Goal: Find specific page/section: Find specific page/section

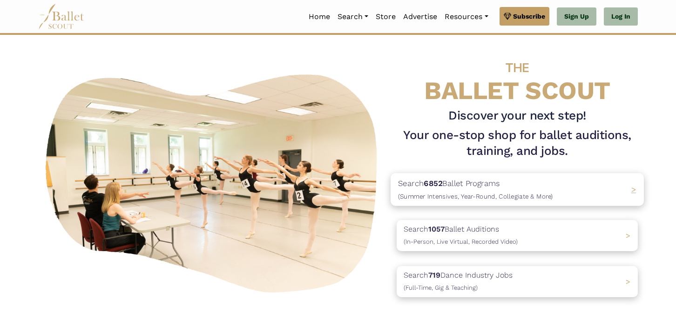
scroll to position [5, 0]
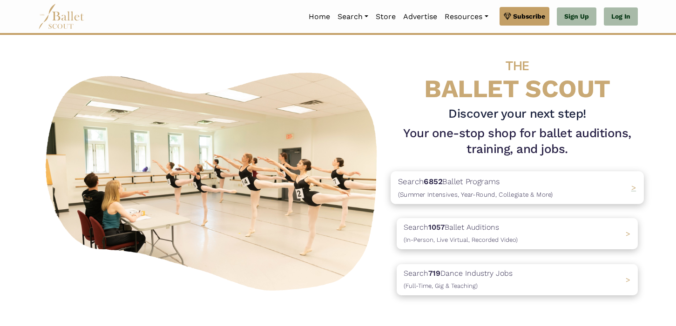
click at [419, 196] on span "(Summer Intensives, Year-Round, Collegiate & More)" at bounding box center [475, 193] width 155 height 7
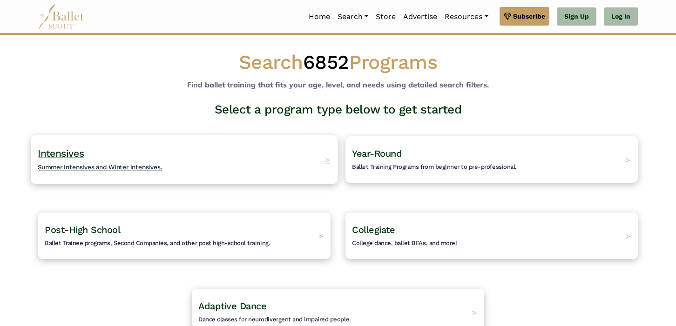
click at [164, 146] on div "Intensives Summer intensives and Winter intensives. >" at bounding box center [184, 159] width 307 height 49
click at [397, 168] on span "Ballet Training Programs from beginner to pre-professional." at bounding box center [431, 166] width 173 height 7
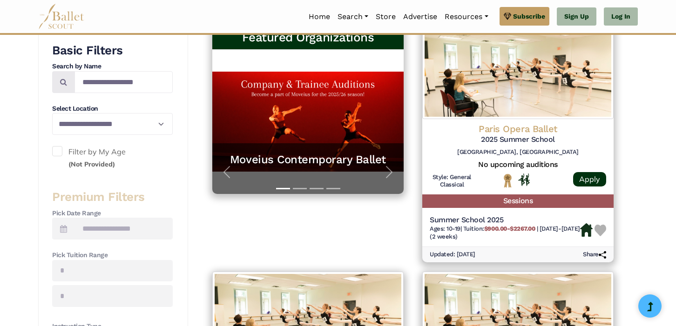
scroll to position [167, 0]
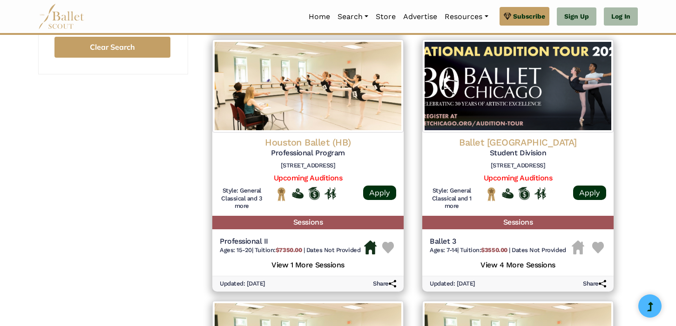
scroll to position [680, 0]
